Goal: Navigation & Orientation: Find specific page/section

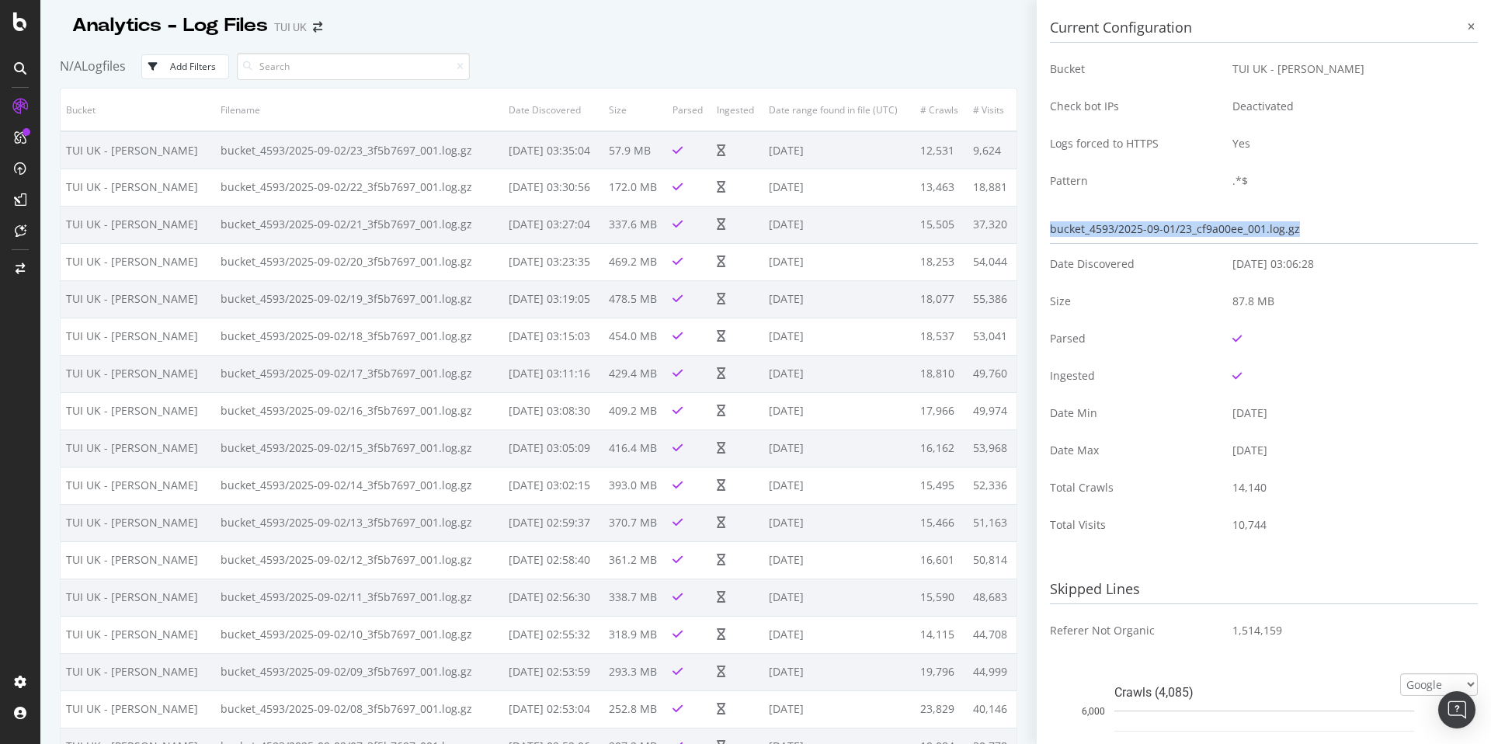
scroll to position [2096, 0]
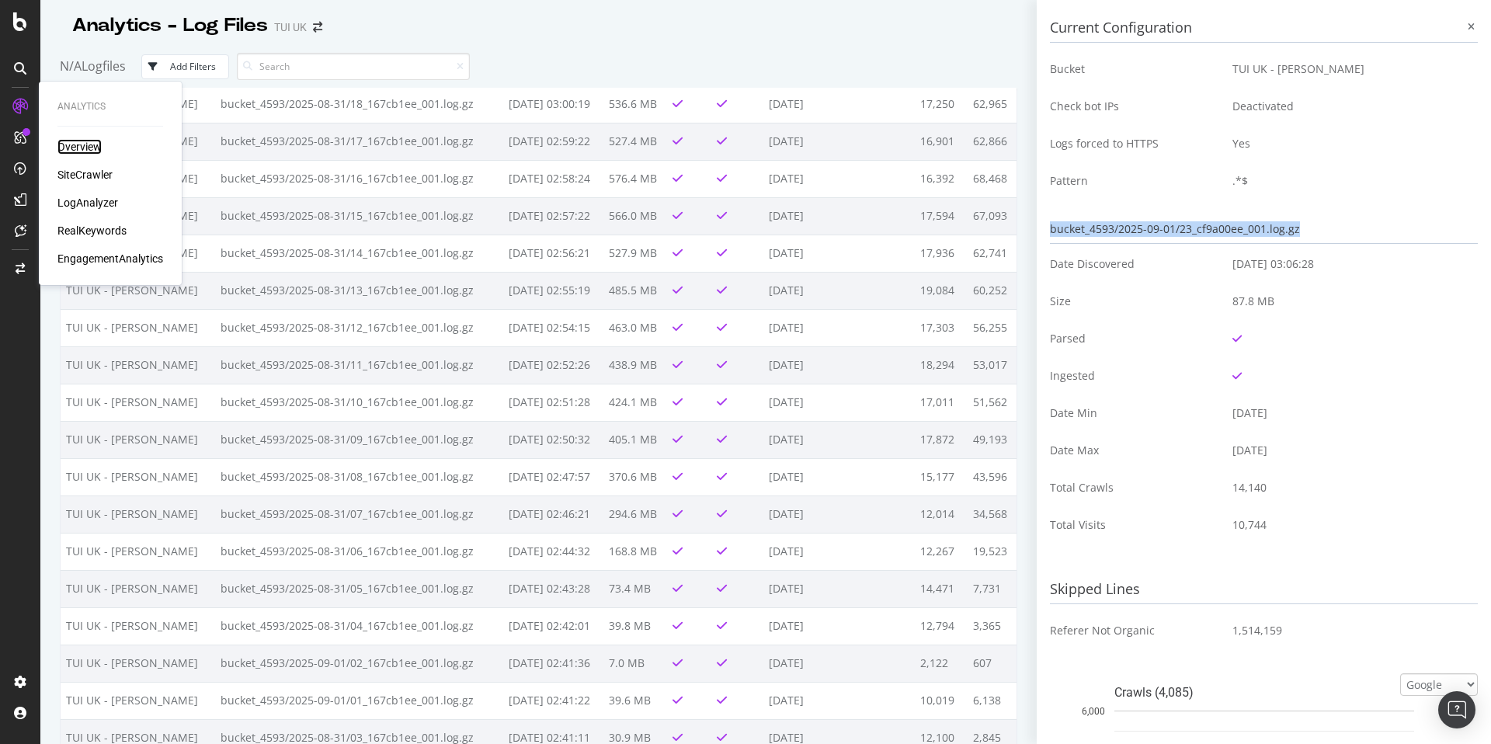
click at [75, 147] on div "Overview" at bounding box center [79, 147] width 44 height 16
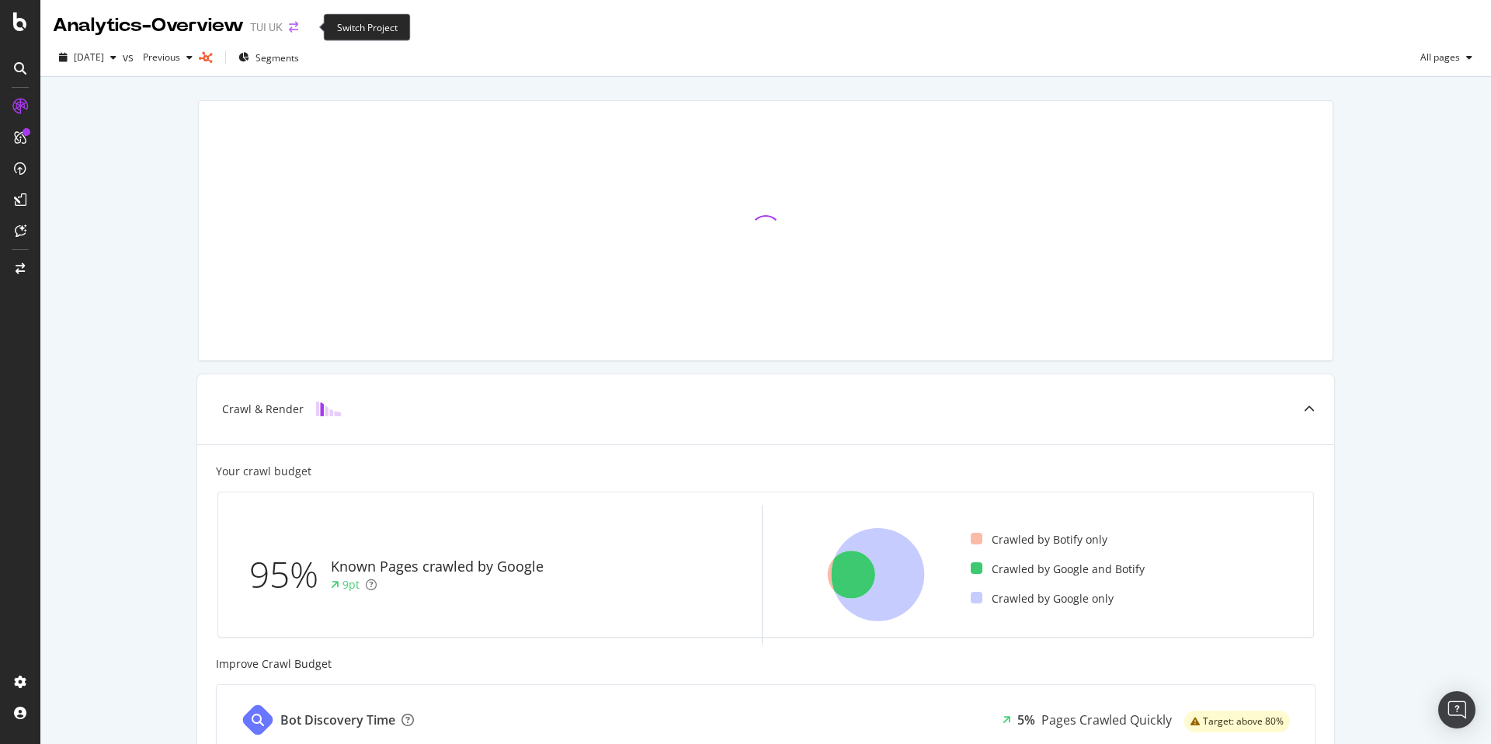
click at [298, 27] on icon "arrow-right-arrow-left" at bounding box center [293, 27] width 9 height 11
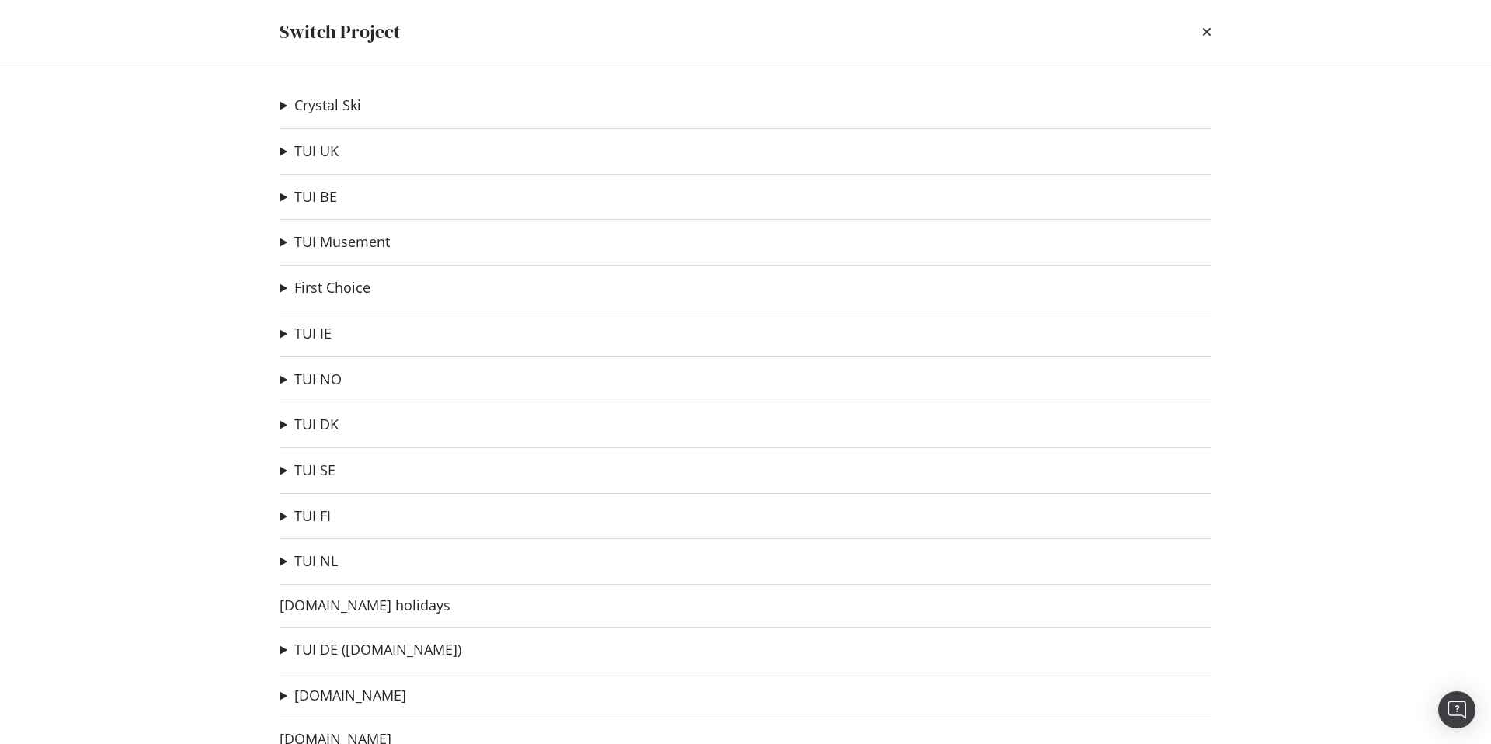
click at [313, 294] on link "First Choice" at bounding box center [332, 288] width 76 height 16
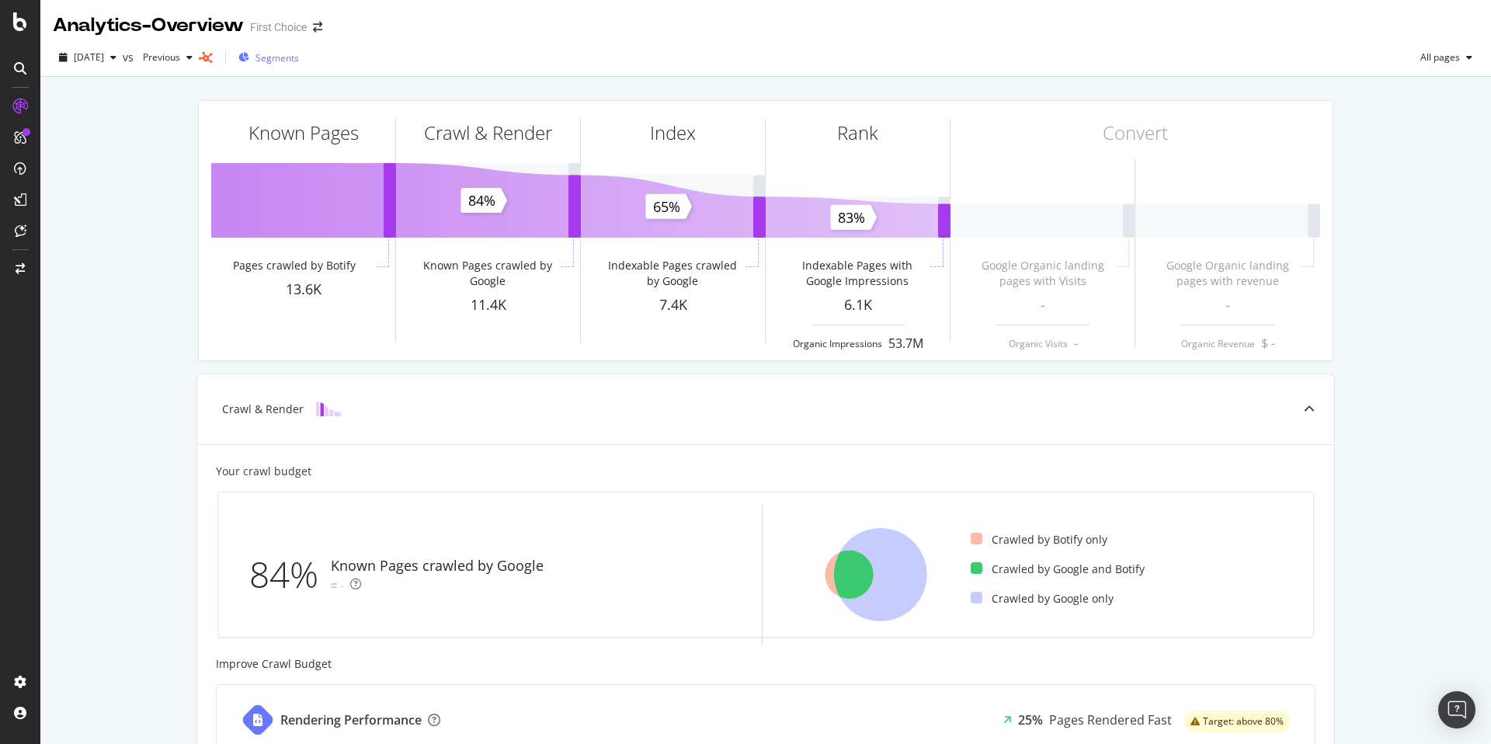
click at [299, 57] on span "Segments" at bounding box center [276, 57] width 43 height 13
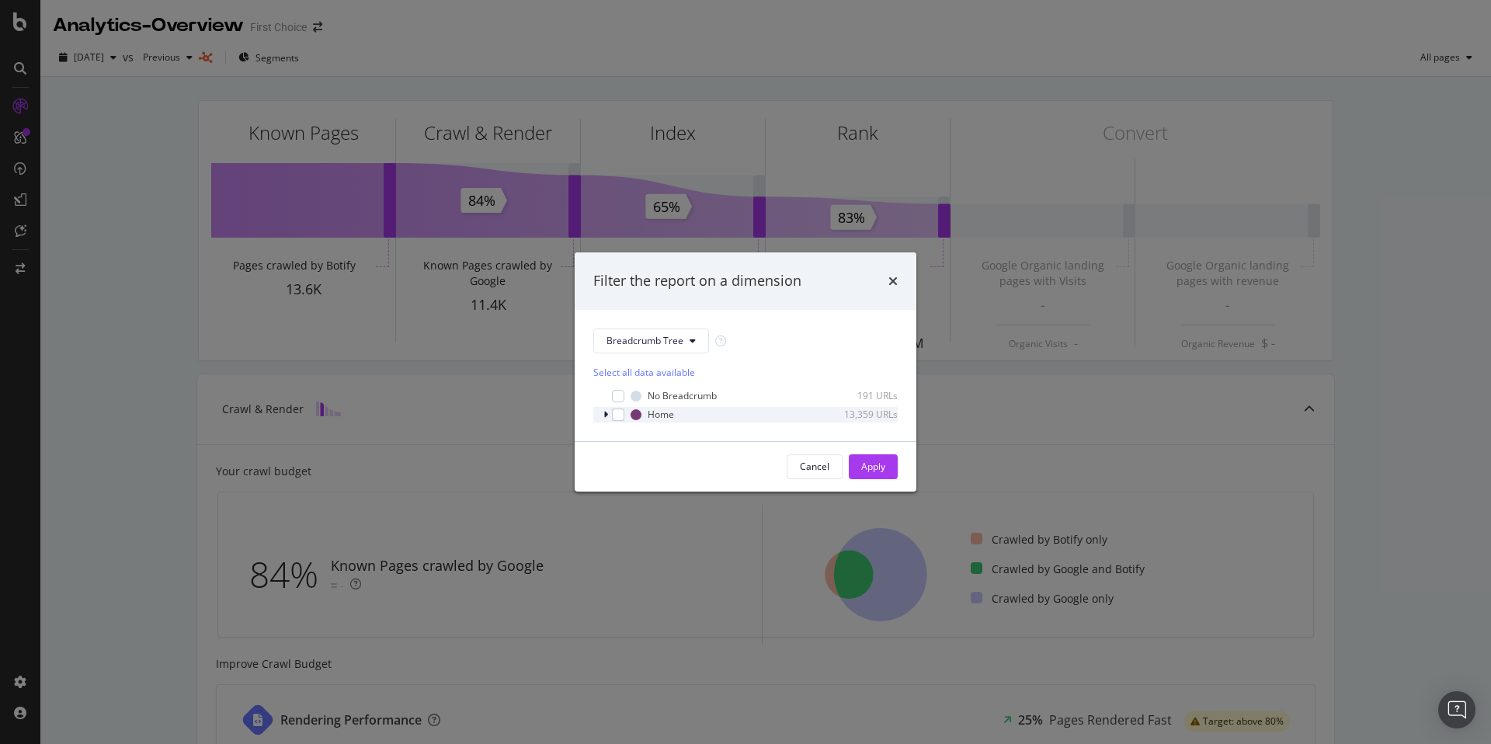
click at [605, 414] on icon "modal" at bounding box center [605, 414] width 5 height 9
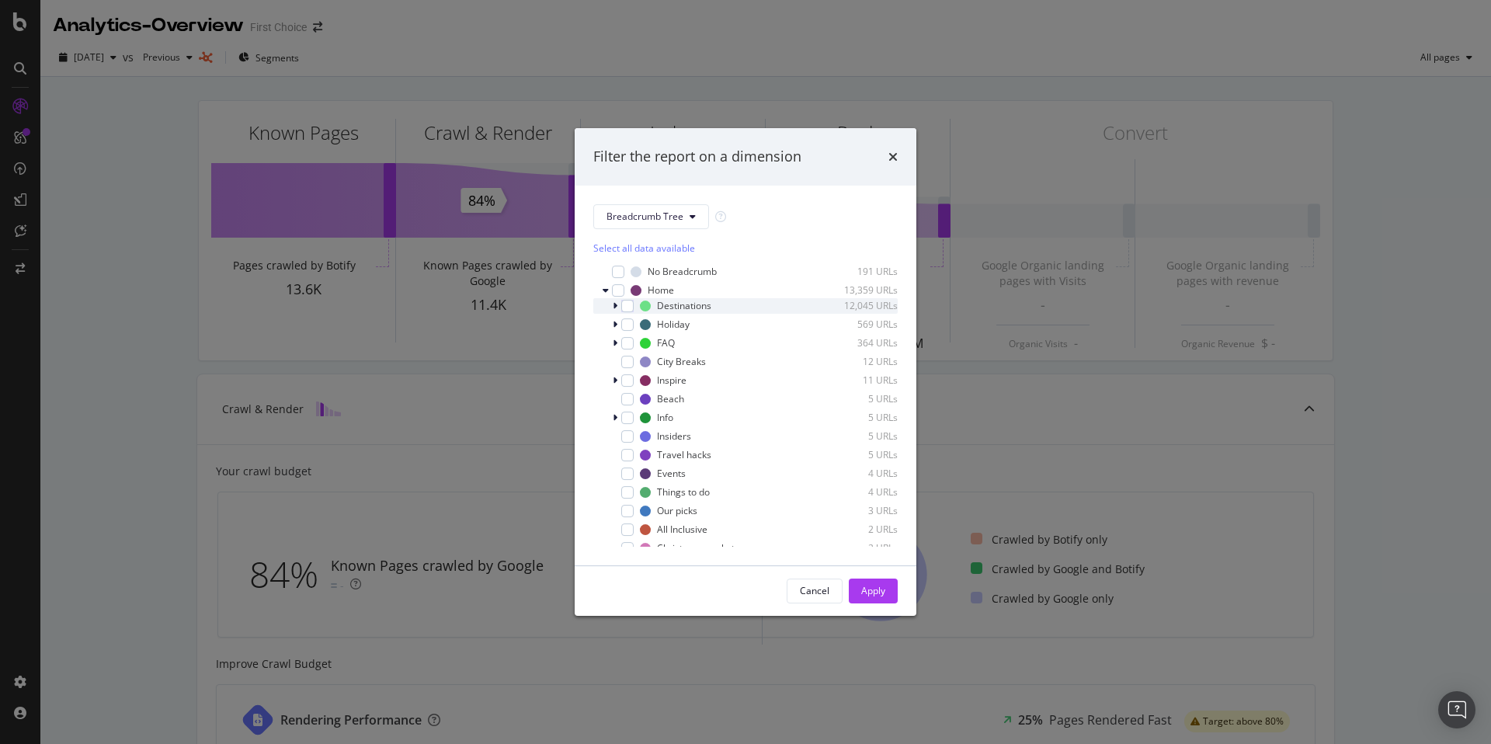
click at [620, 306] on div "modal" at bounding box center [616, 306] width 9 height 16
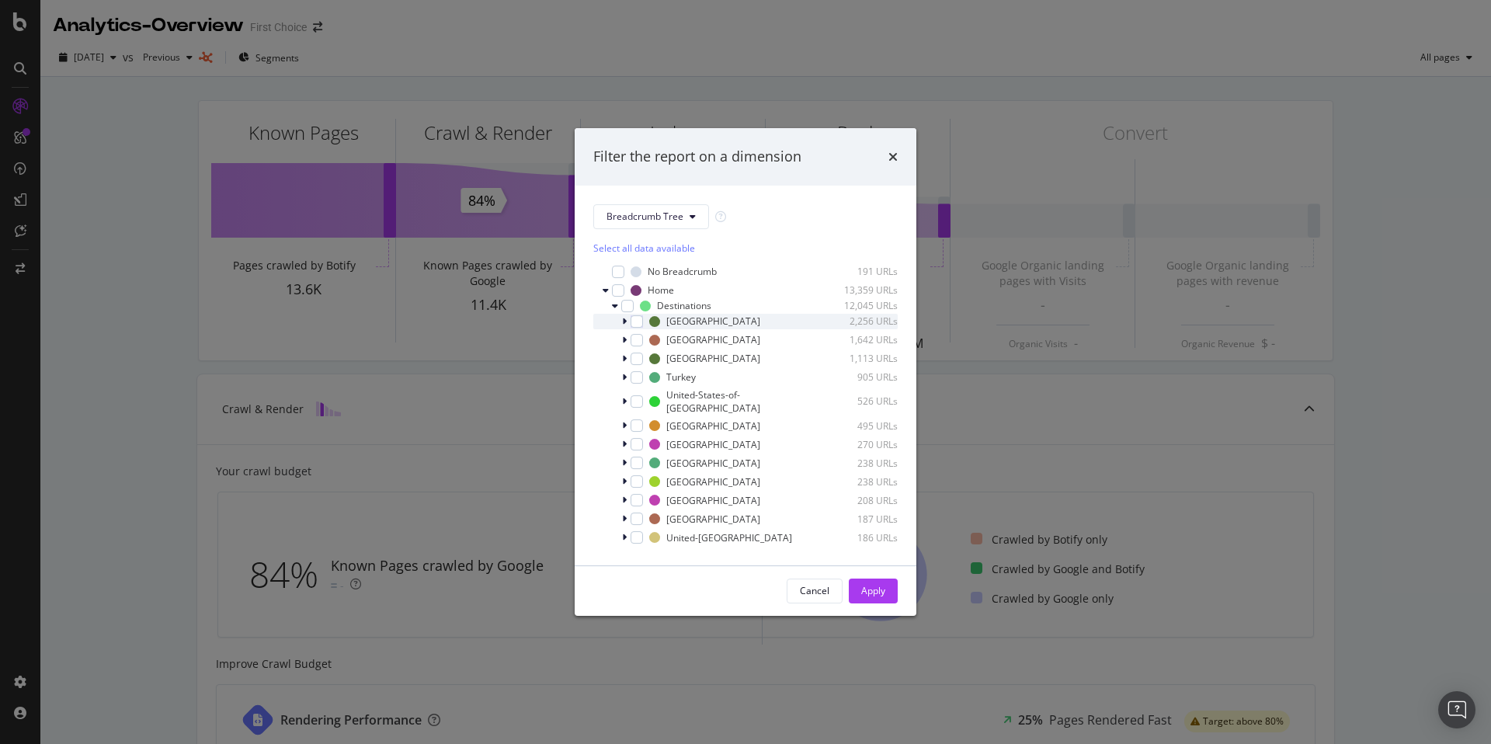
click at [622, 319] on icon "modal" at bounding box center [624, 321] width 5 height 9
click at [634, 337] on icon "modal" at bounding box center [633, 336] width 5 height 9
